Goal: Task Accomplishment & Management: Use online tool/utility

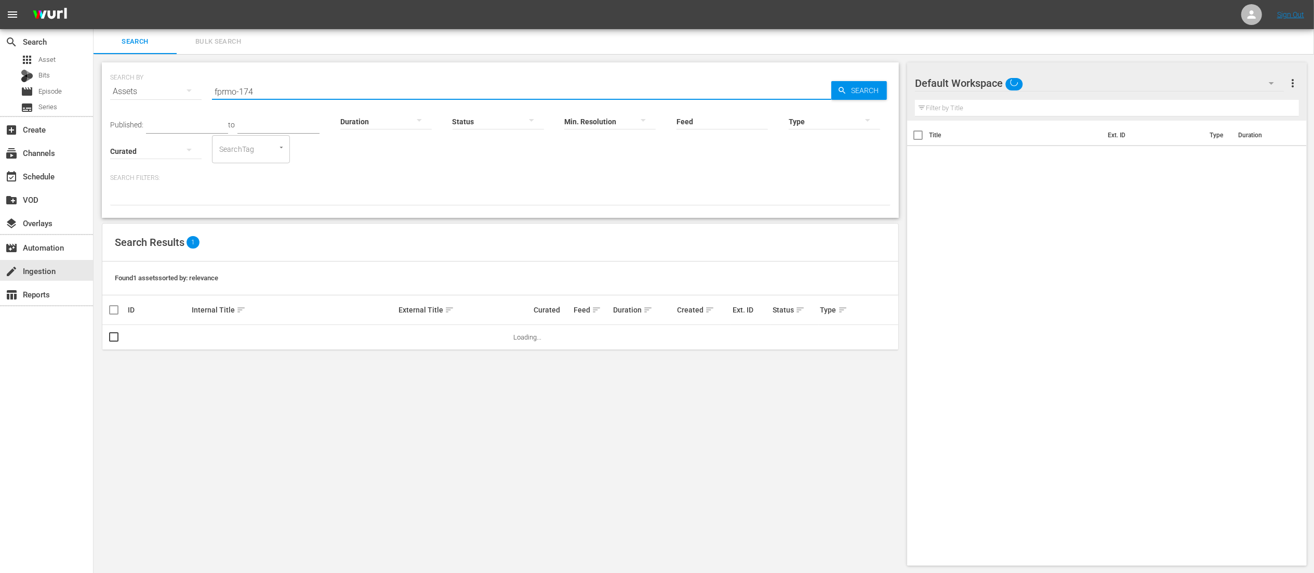
click at [250, 94] on input "fprmo-174" at bounding box center [521, 91] width 619 height 25
type input "fhve03"
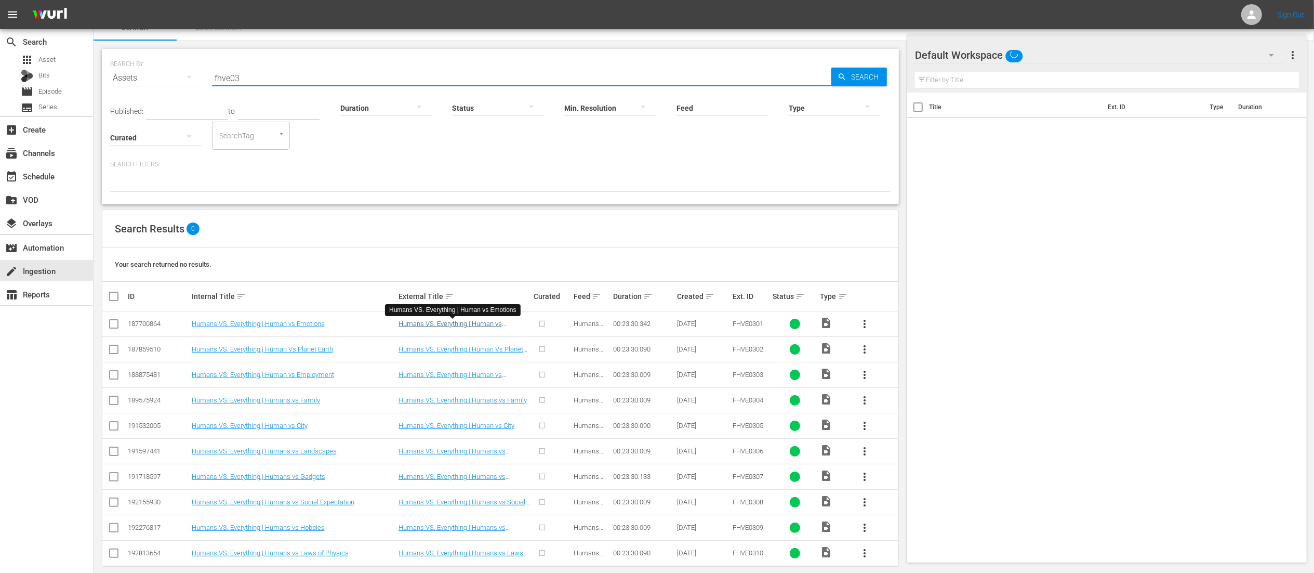
scroll to position [28, 0]
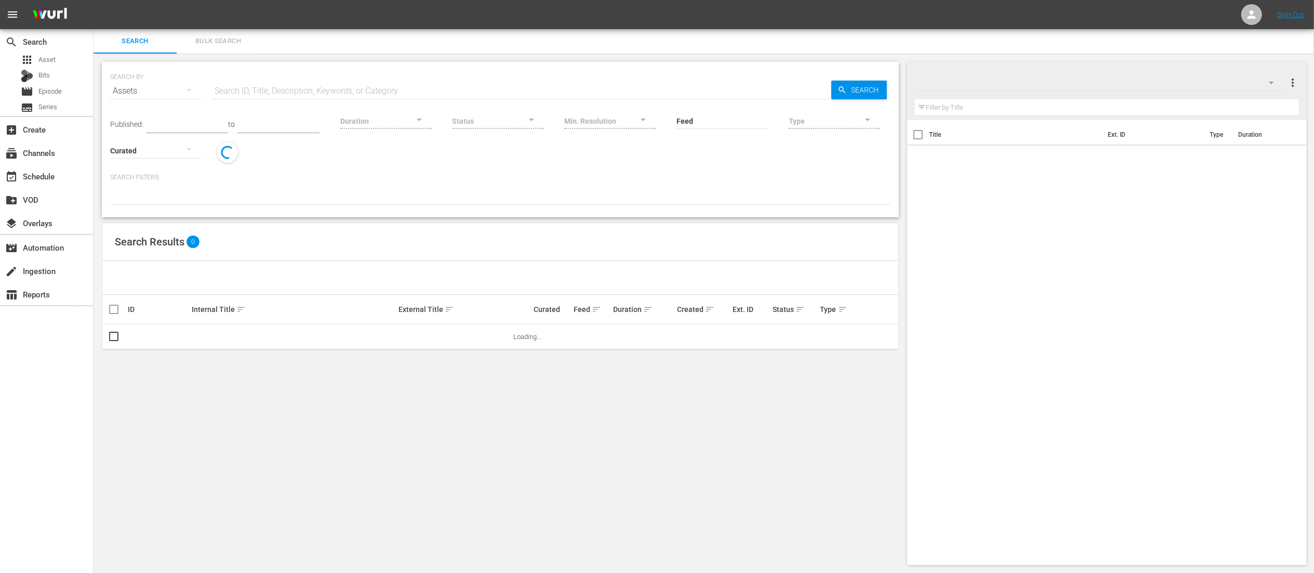
scroll to position [1, 0]
click at [366, 502] on div "SEARCH BY Search By Assets Search ID, Title, Description, Keywords, or Category…" at bounding box center [501, 314] width 814 height 520
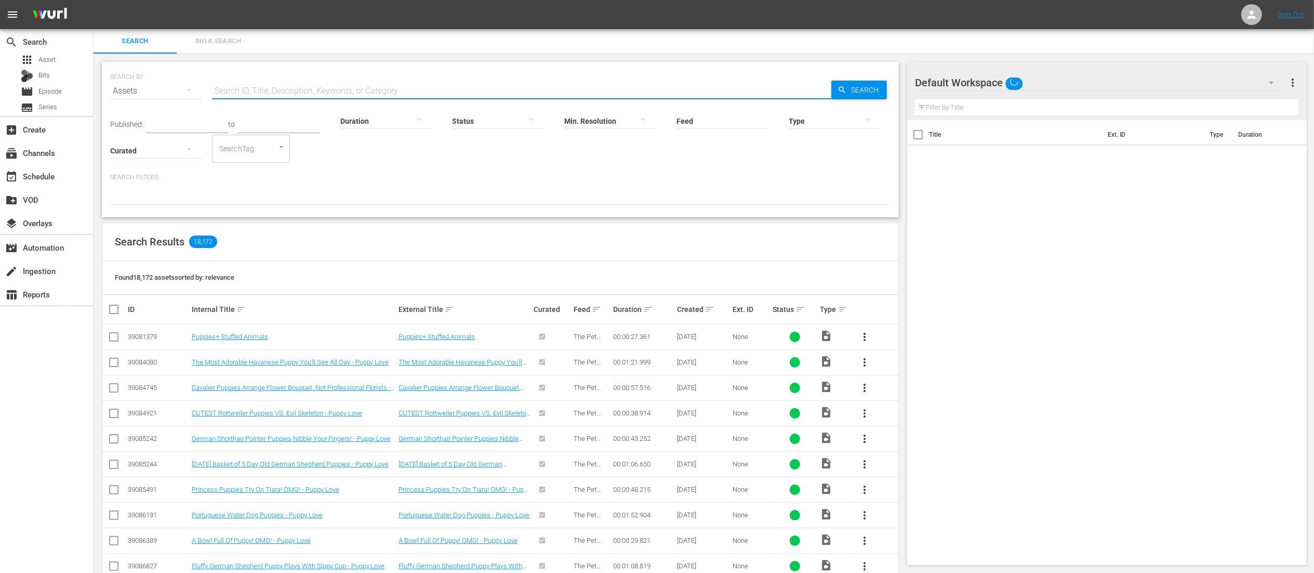
click at [291, 89] on input "text" at bounding box center [521, 90] width 619 height 25
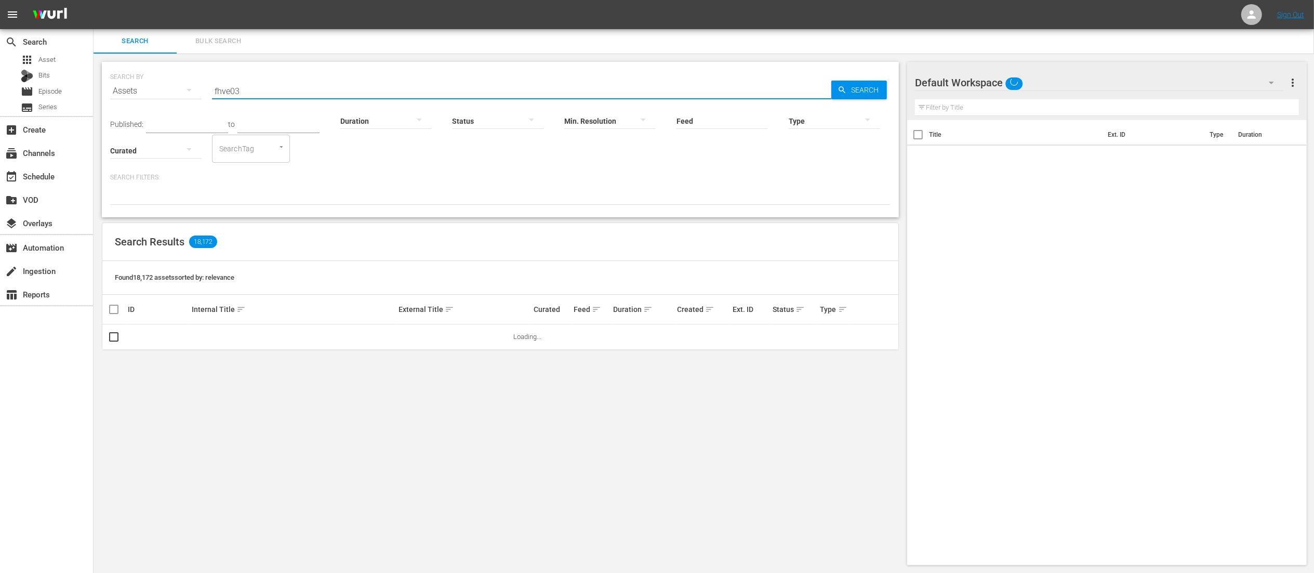
type input "fhve03"
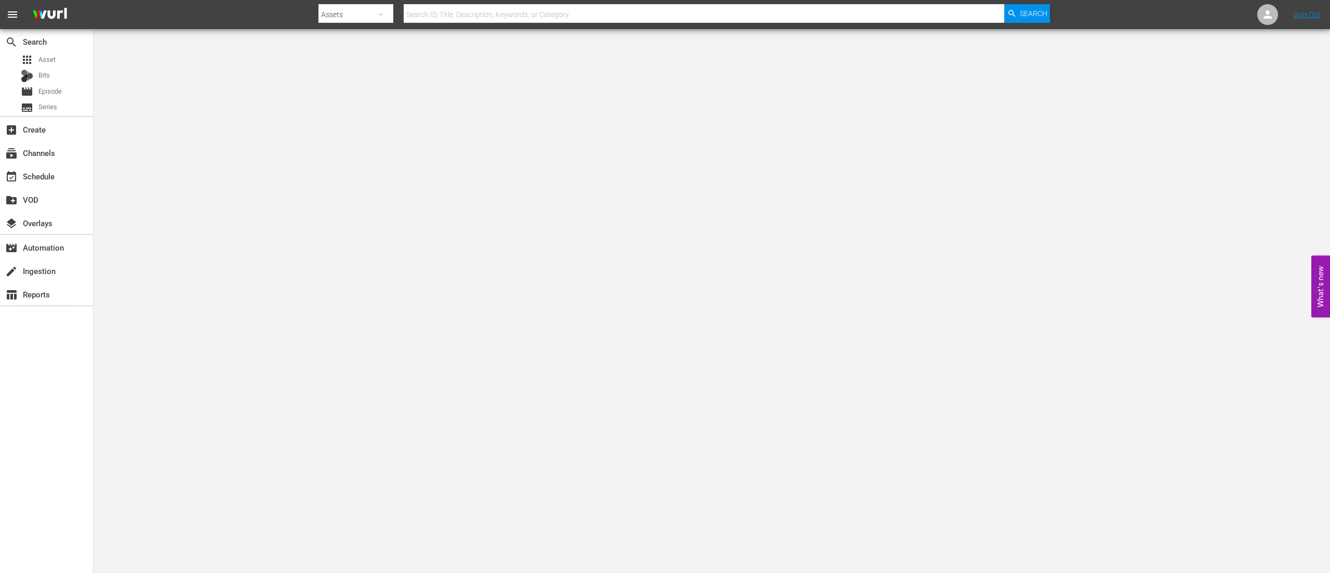
click at [629, 5] on input "text" at bounding box center [704, 14] width 601 height 25
type input "fhve03"
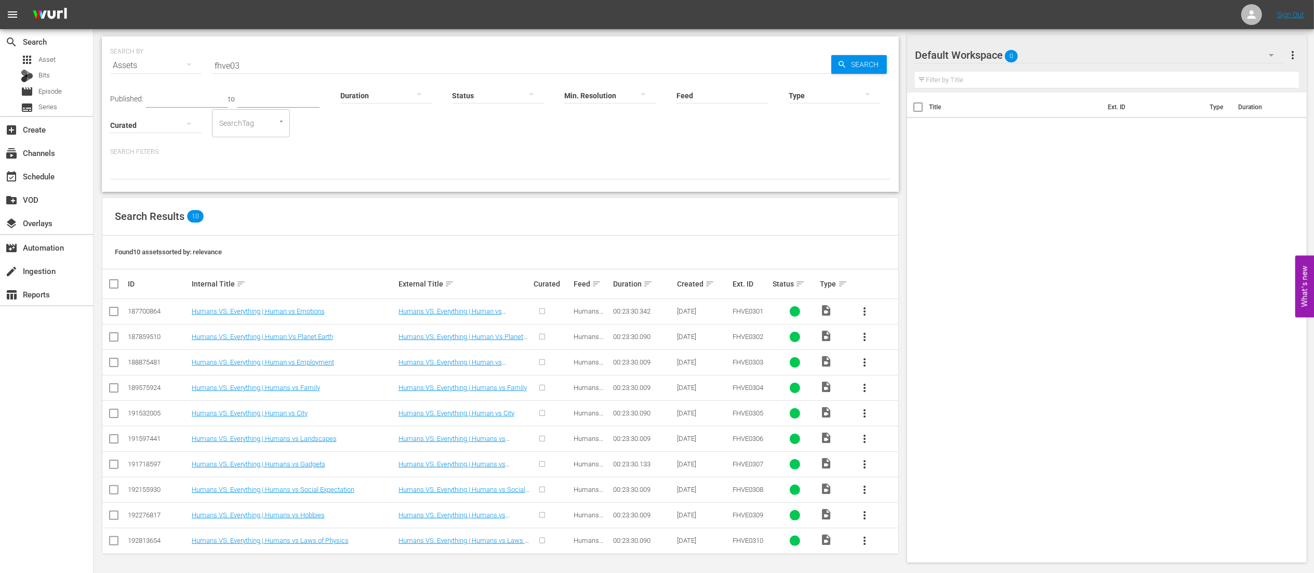
scroll to position [28, 0]
click at [462, 538] on link "Humans VS. Everything | Humans vs Laws of Physics" at bounding box center [465, 544] width 132 height 16
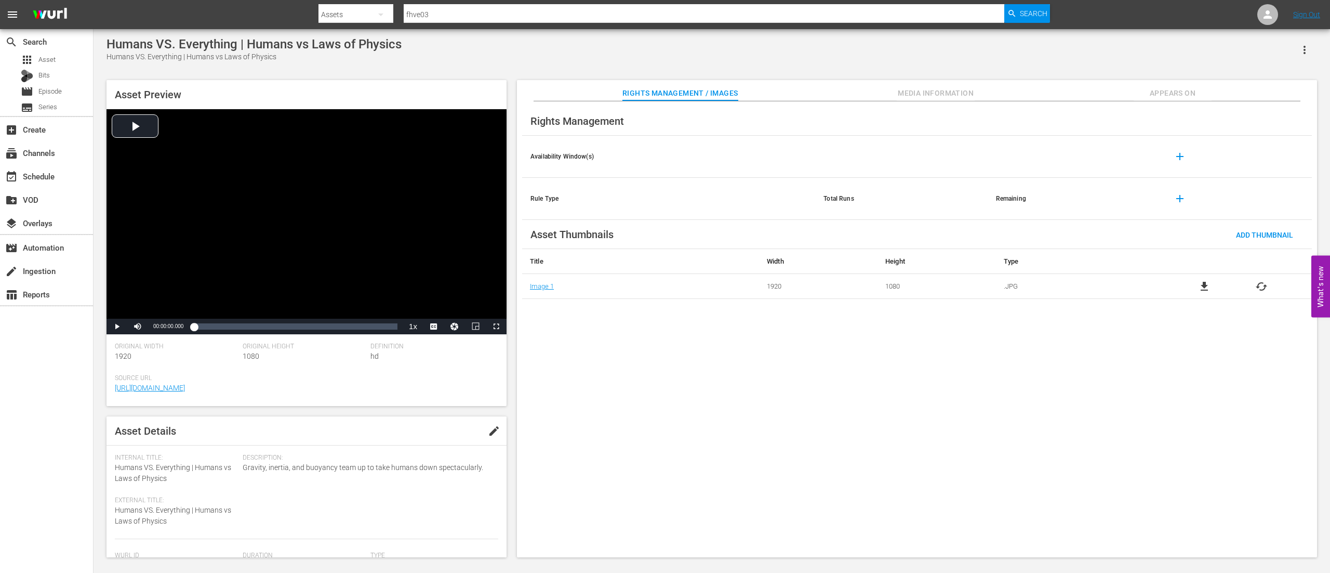
click at [917, 93] on span "Media Information" at bounding box center [936, 93] width 78 height 13
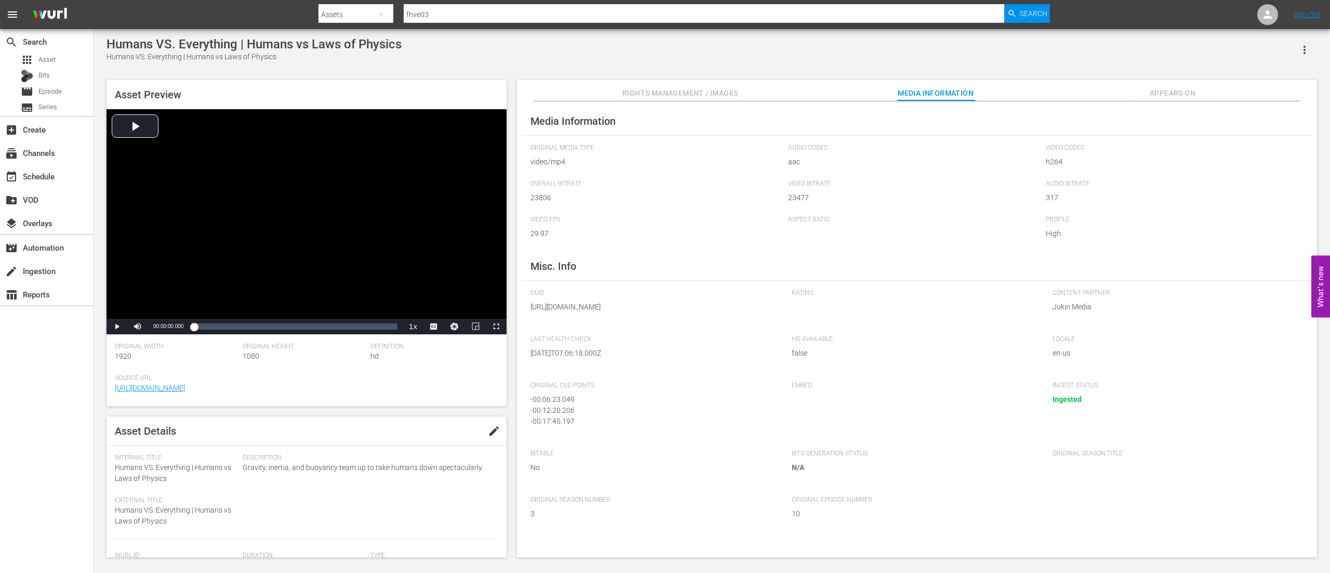
click at [1306, 49] on icon "button" at bounding box center [1305, 50] width 12 height 12
click at [1277, 114] on div "DELETE" at bounding box center [1273, 120] width 71 height 25
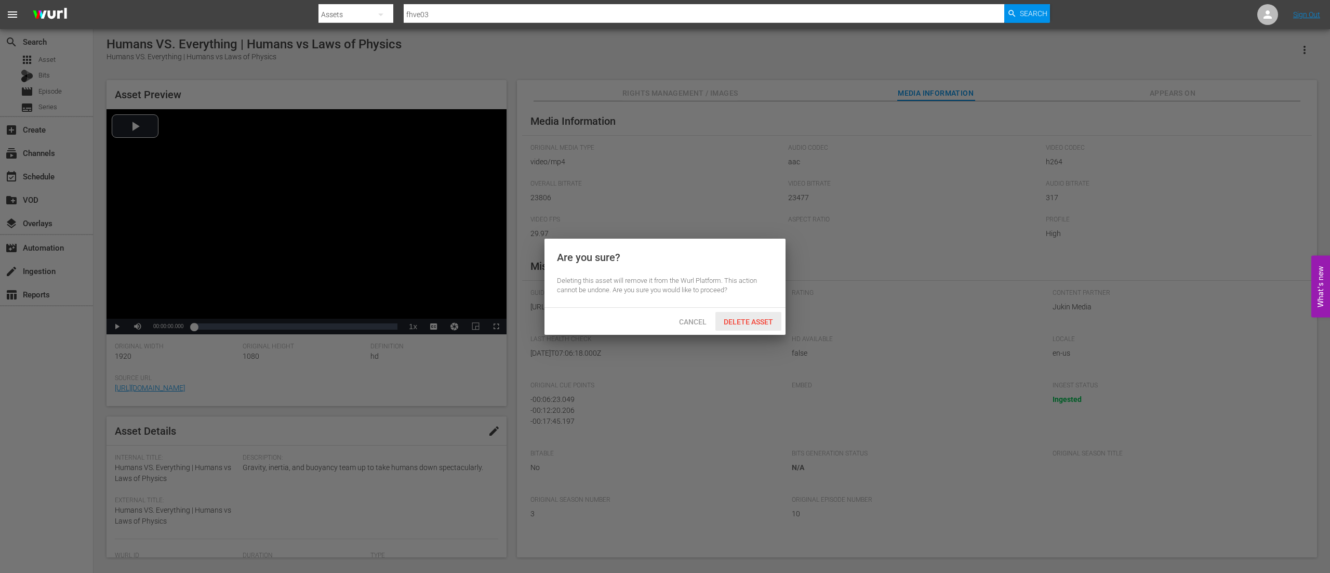
click at [768, 318] on span "Delete Asset" at bounding box center [749, 322] width 66 height 8
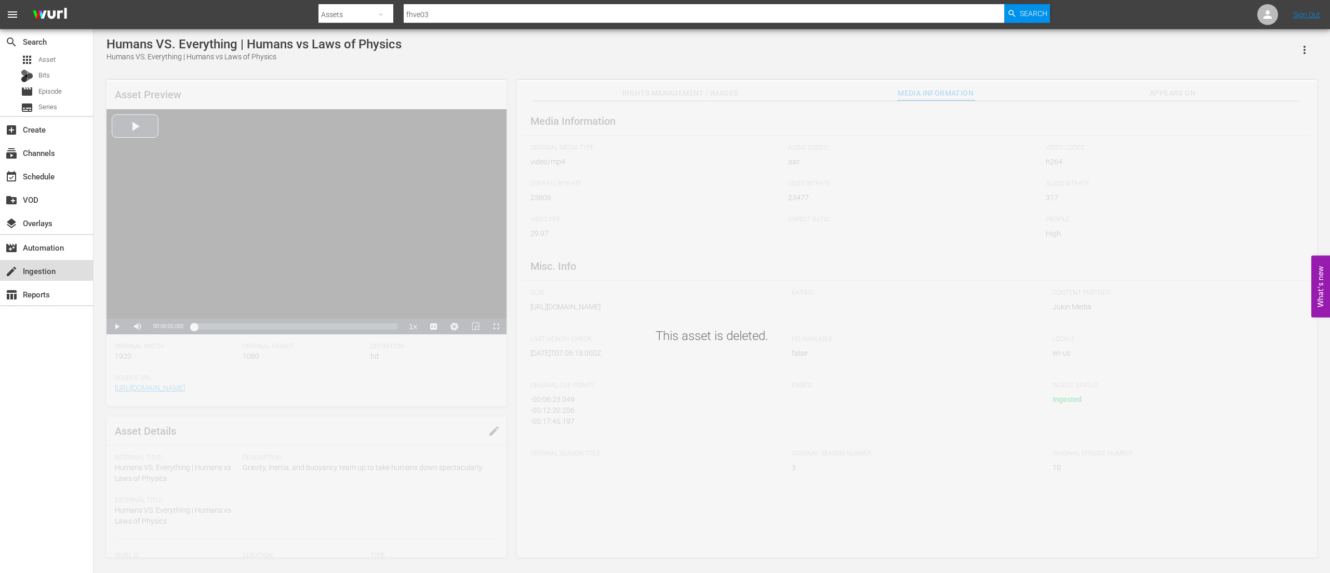
click at [30, 260] on div "create Ingestion" at bounding box center [46, 270] width 93 height 21
